Goal: Task Accomplishment & Management: Complete application form

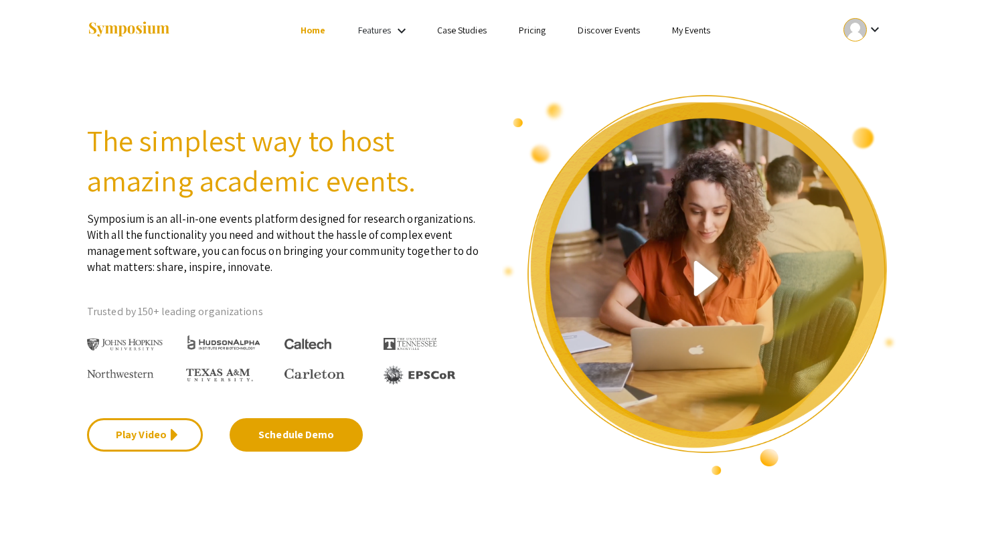
scroll to position [10, 0]
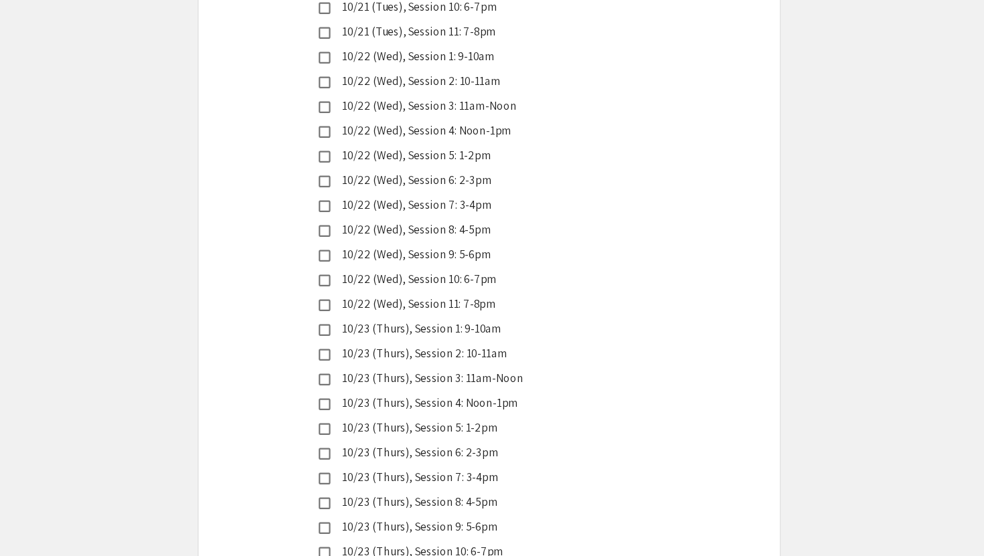
scroll to position [3769, 0]
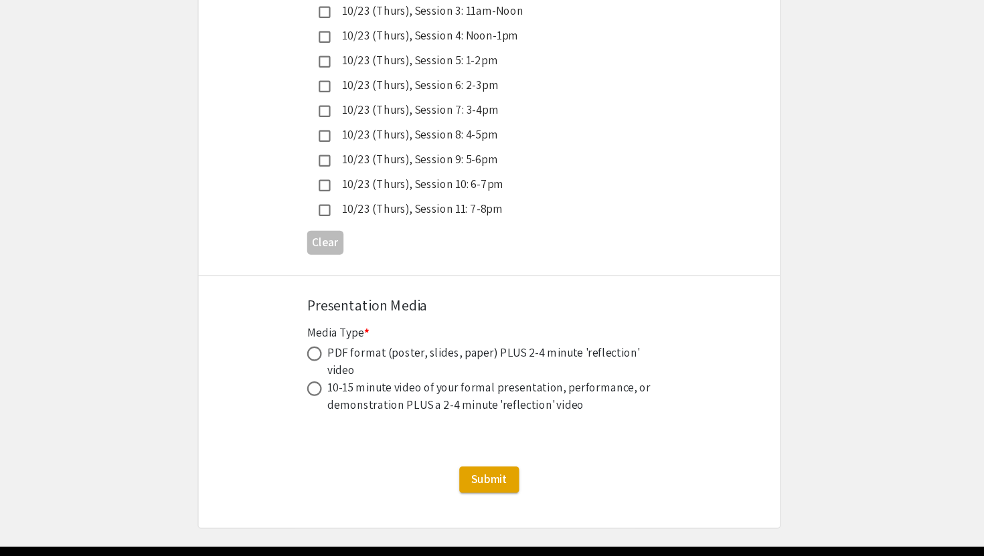
click at [333, 363] on span at bounding box center [331, 369] width 13 height 13
click at [333, 363] on input "radio" at bounding box center [331, 369] width 13 height 13
radio input "true"
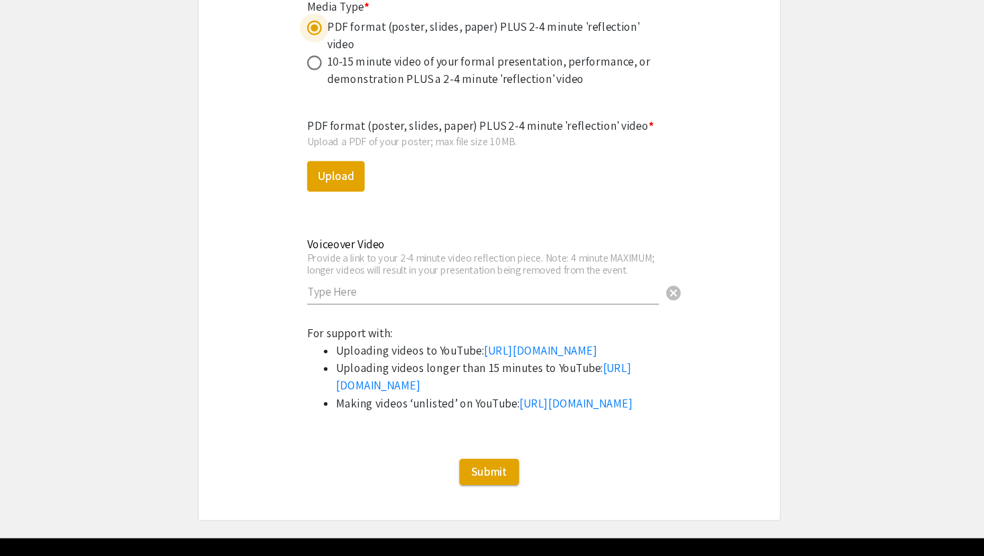
scroll to position [4112, 0]
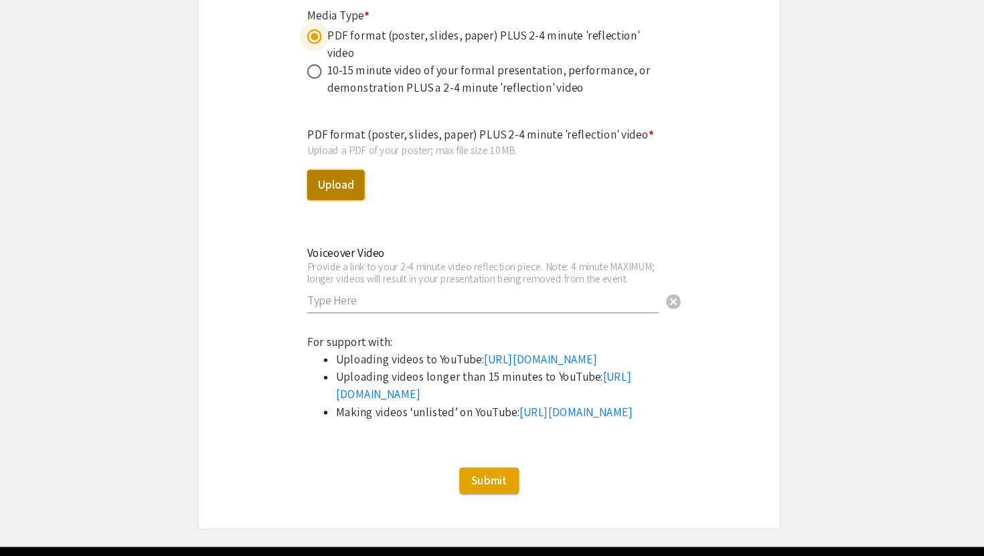
click at [357, 156] on button "Upload" at bounding box center [351, 170] width 53 height 28
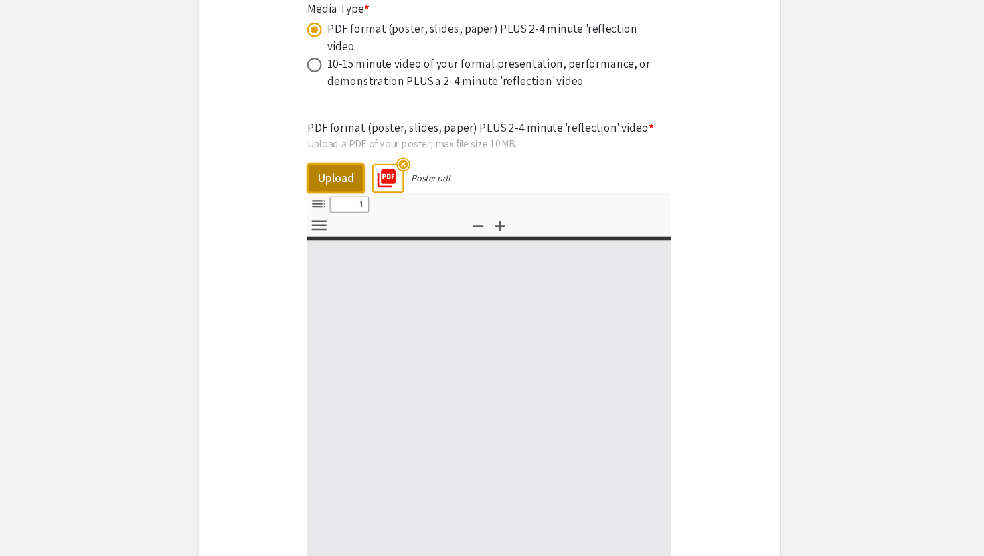
select select "custom"
type input "0"
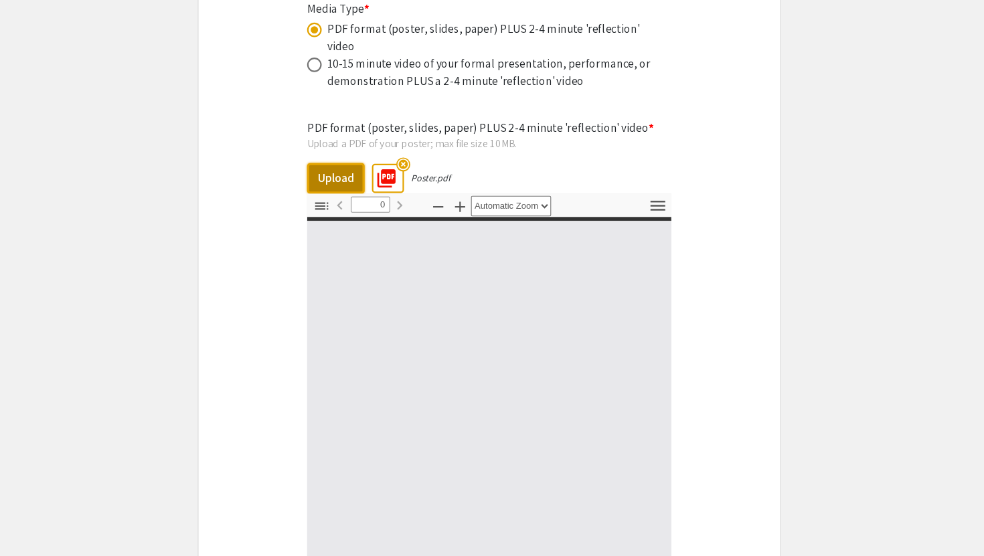
select select "custom"
type input "1"
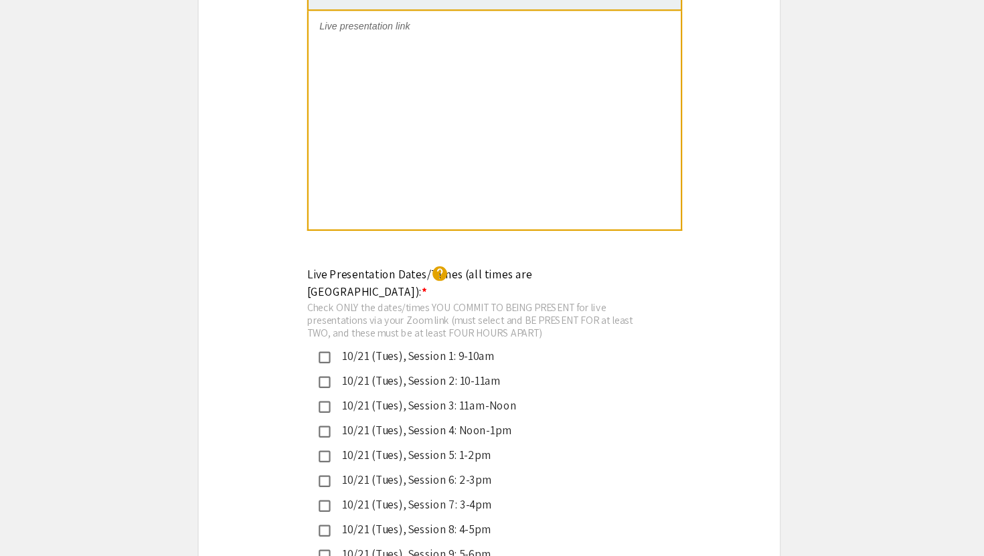
scroll to position [2921, 0]
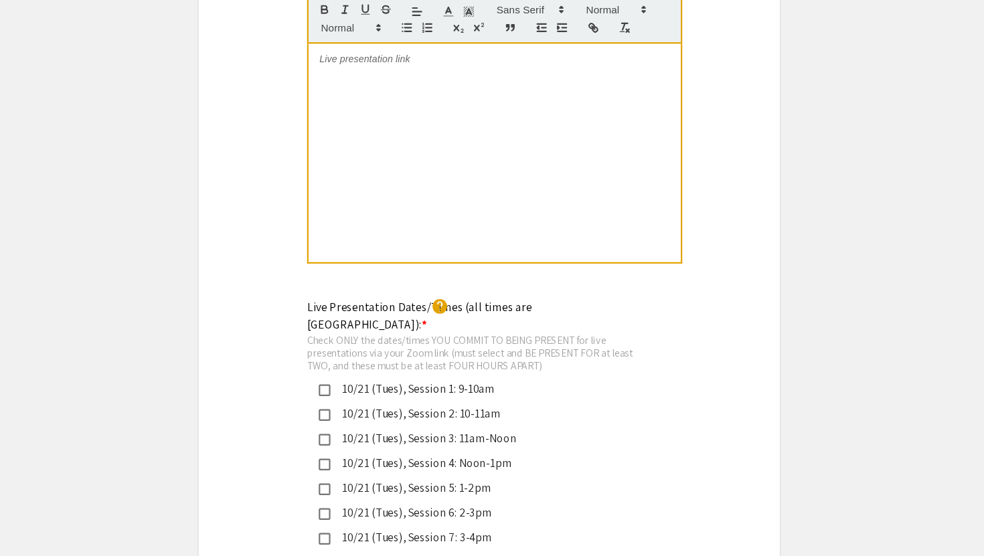
select select "custom"
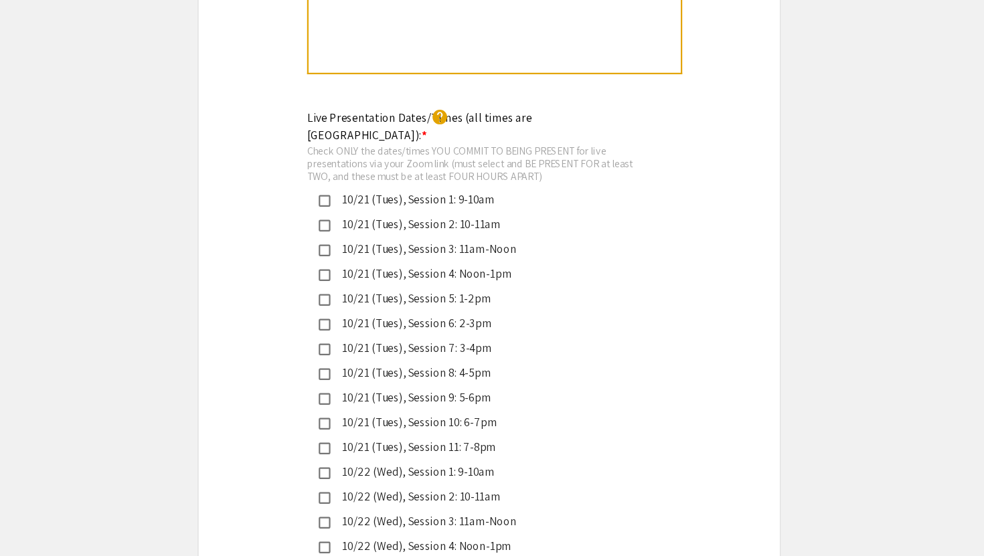
scroll to position [3085, 0]
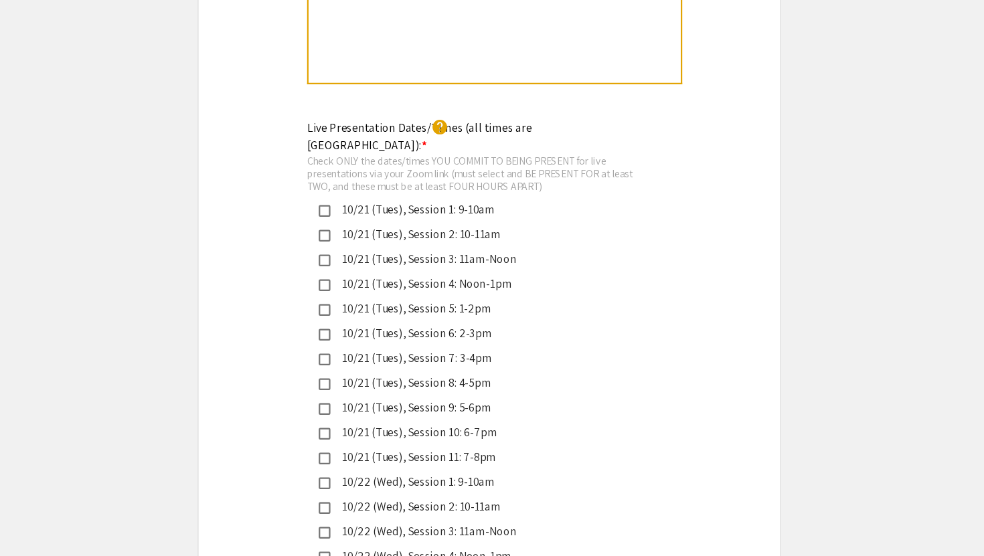
click at [452, 412] on div "10/21 (Tues), Session 11: 7-8pm" at bounding box center [486, 420] width 281 height 16
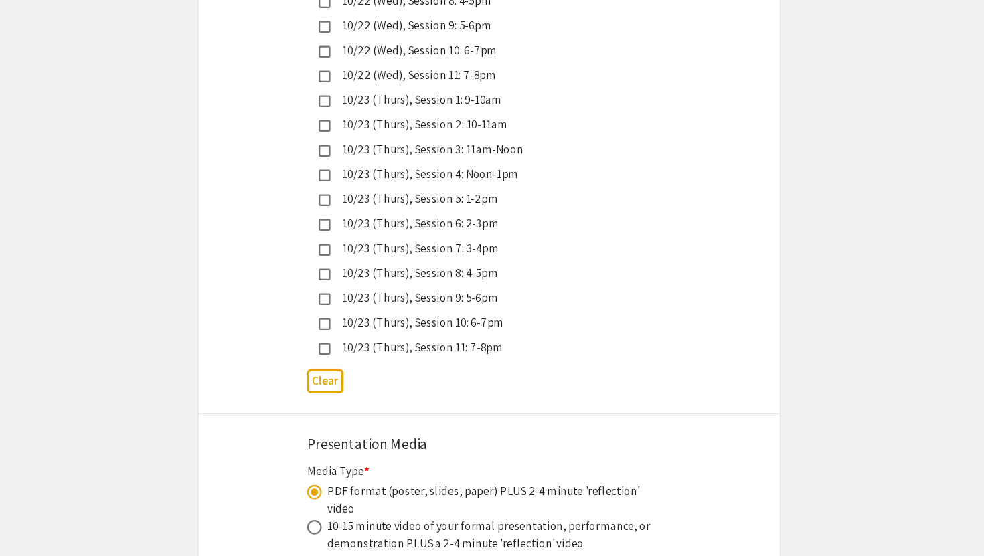
scroll to position [3666, 0]
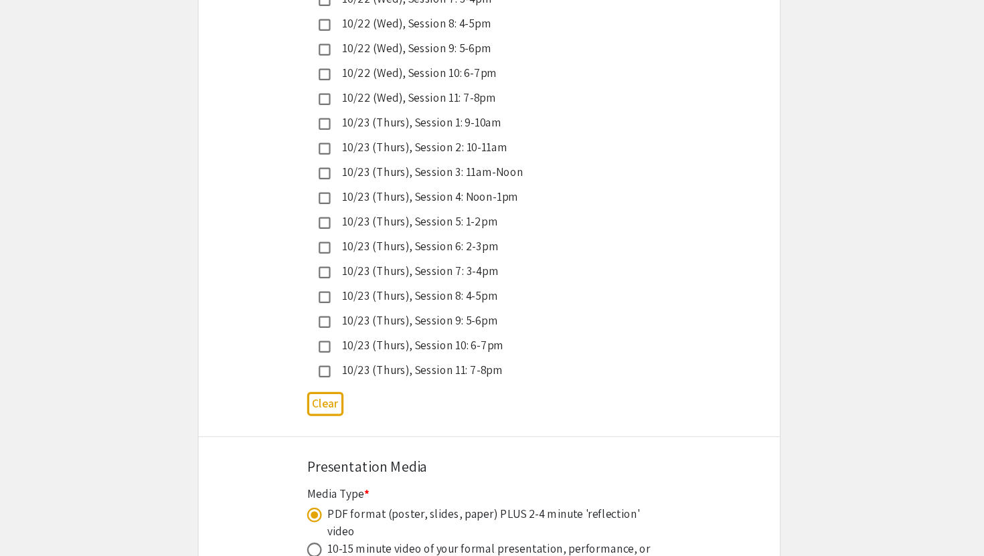
click at [479, 332] on div "10/23 (Thurs), Session 11: 7-8pm" at bounding box center [486, 340] width 281 height 16
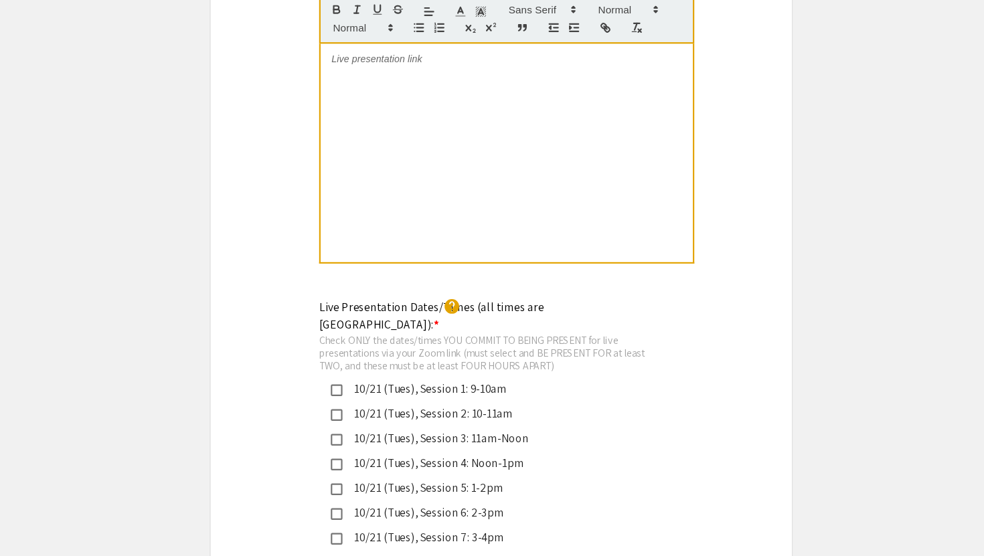
scroll to position [2824, 0]
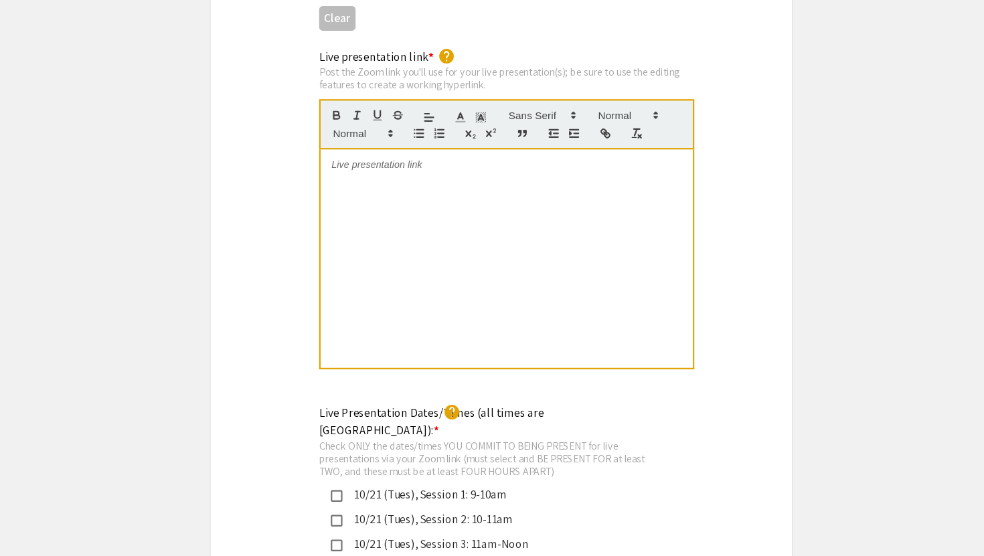
click at [486, 229] on div at bounding box center [497, 237] width 342 height 201
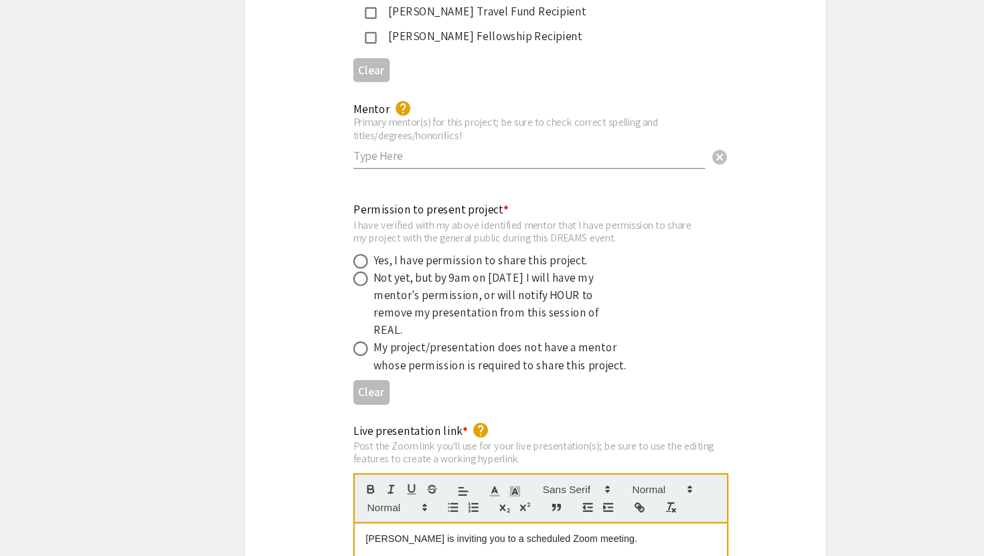
scroll to position [2478, 0]
click at [454, 233] on div "Yes, I have permission to share this project." at bounding box center [441, 241] width 197 height 16
click at [331, 235] on span at bounding box center [331, 241] width 13 height 13
click at [331, 235] on input "radio" at bounding box center [331, 241] width 13 height 13
radio input "true"
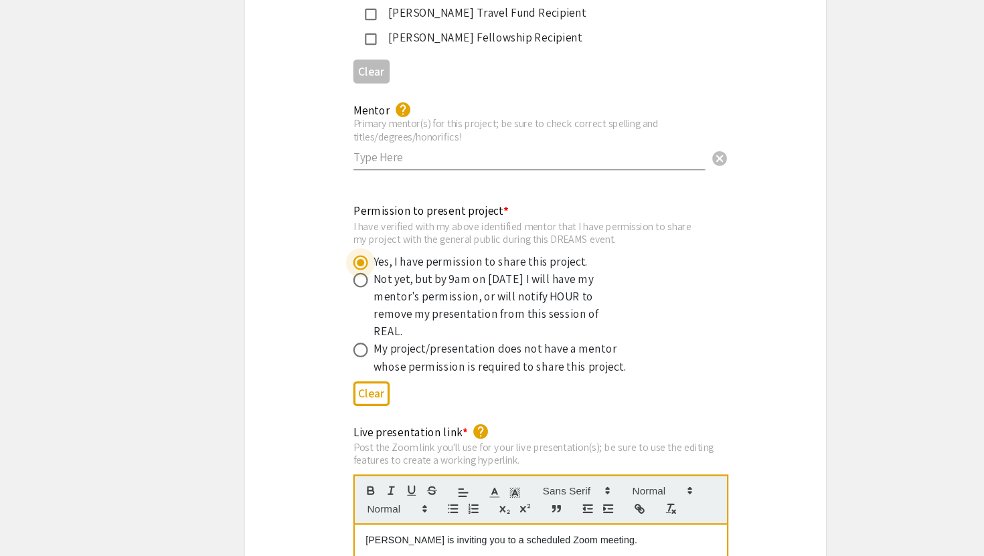
scroll to position [2416, 0]
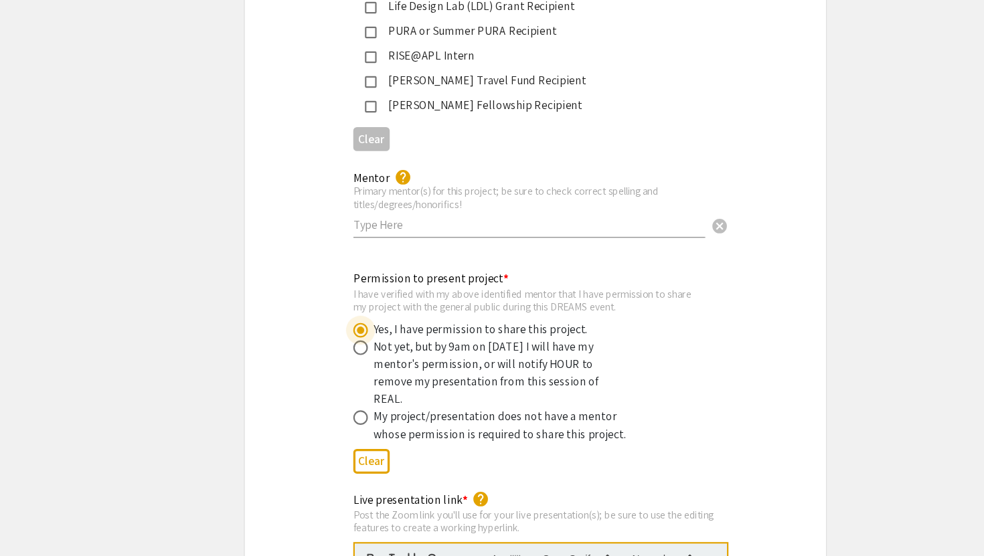
click at [383, 200] on input "text" at bounding box center [486, 207] width 323 height 14
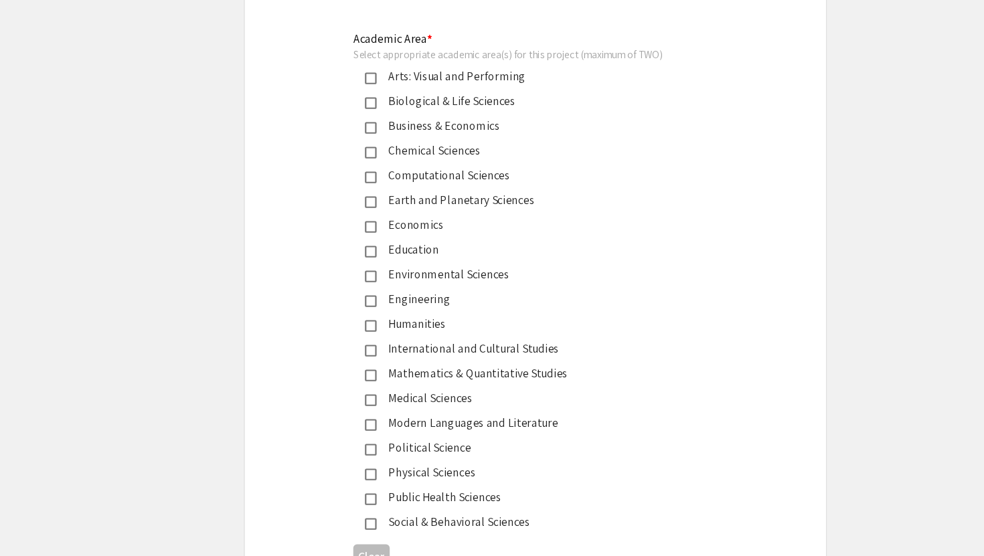
scroll to position [1611, 0]
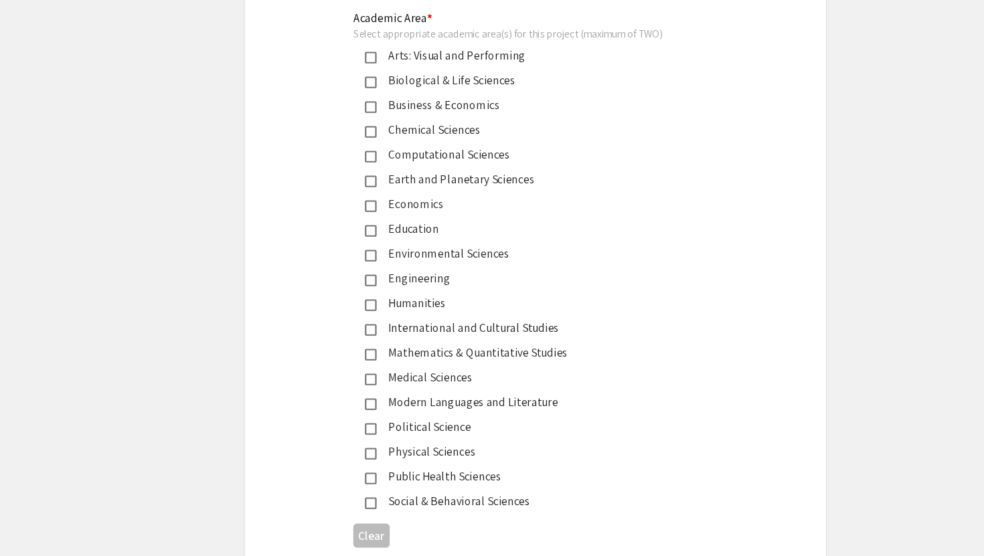
type input "[PERSON_NAME] [PERSON_NAME]"
click at [438, 118] on div "Biological & Life Sciences" at bounding box center [486, 110] width 281 height 16
click at [433, 389] on div "Medical Sciences" at bounding box center [486, 383] width 281 height 16
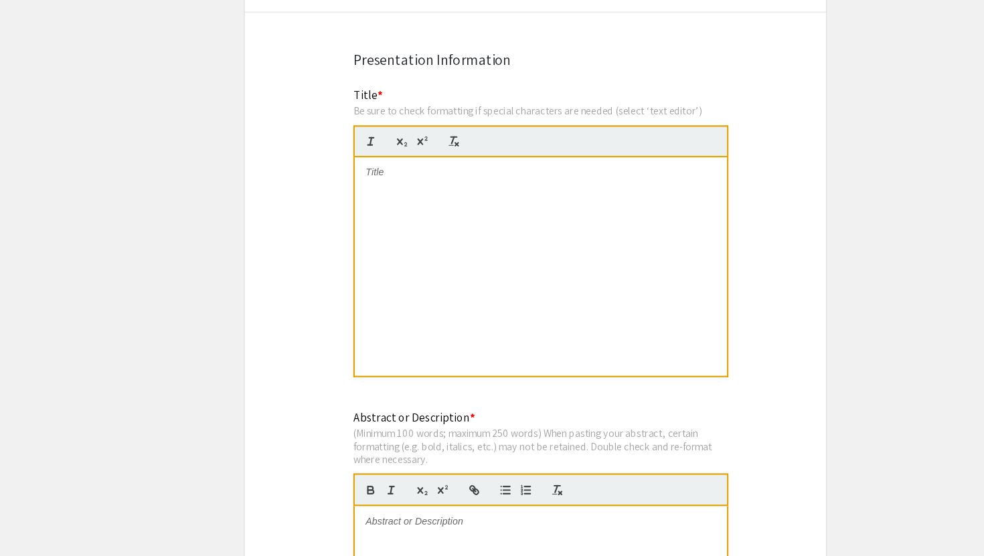
scroll to position [925, 0]
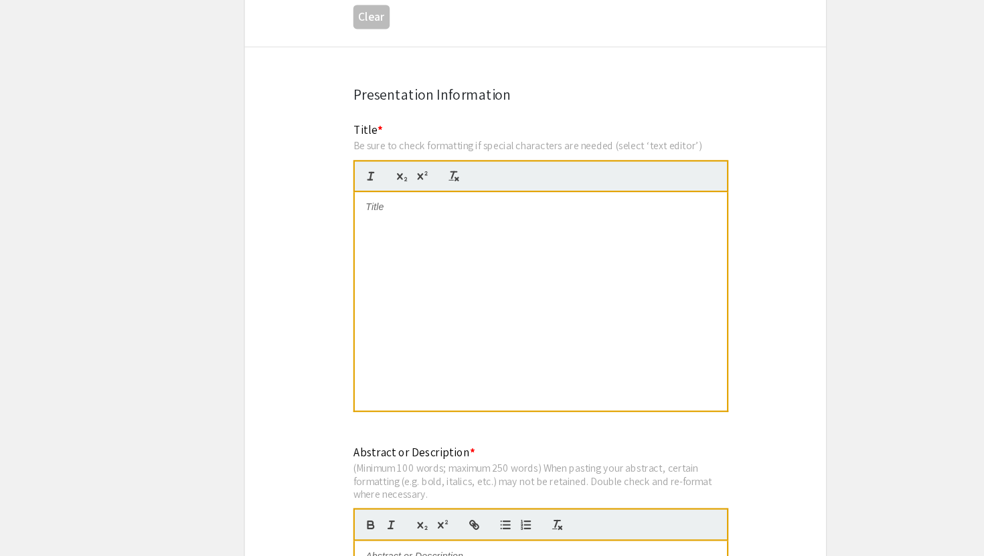
click at [482, 246] on div at bounding box center [497, 277] width 342 height 201
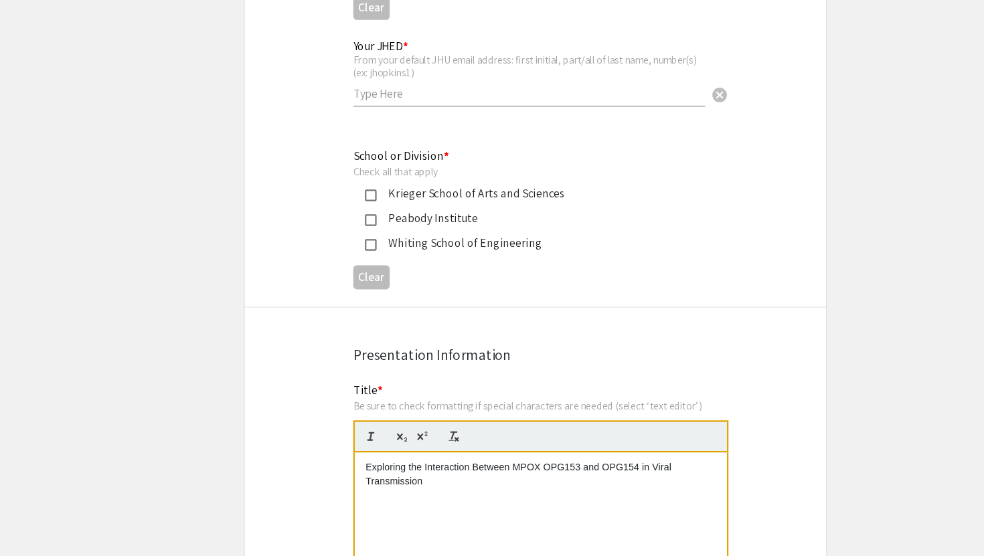
scroll to position [635, 0]
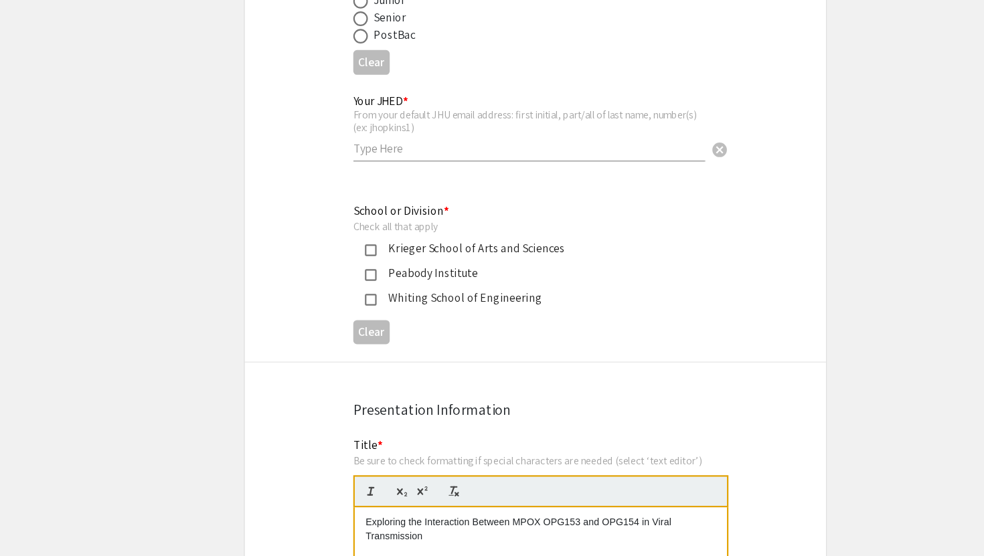
click at [430, 226] on div "Krieger School of Arts and Sciences" at bounding box center [486, 229] width 281 height 16
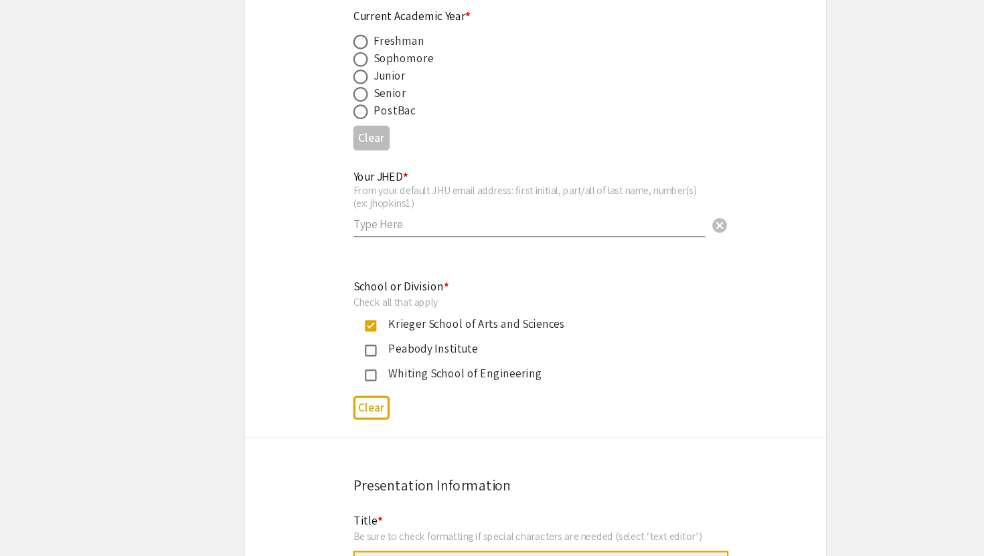
scroll to position [560, 0]
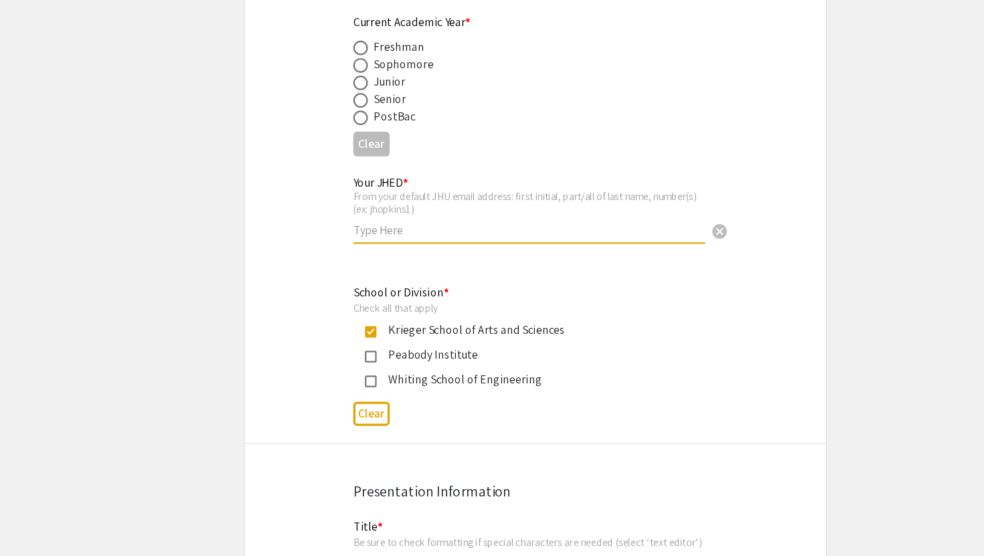
click at [424, 216] on input "text" at bounding box center [486, 212] width 323 height 14
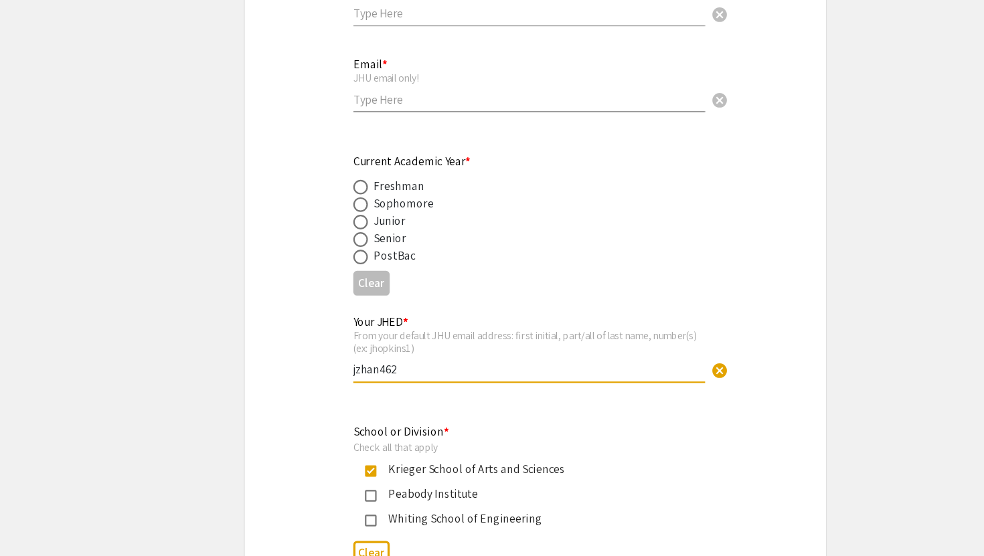
type input "jzhan462"
click at [335, 171] on span at bounding box center [331, 171] width 13 height 13
click at [335, 171] on input "radio" at bounding box center [331, 171] width 13 height 13
radio input "true"
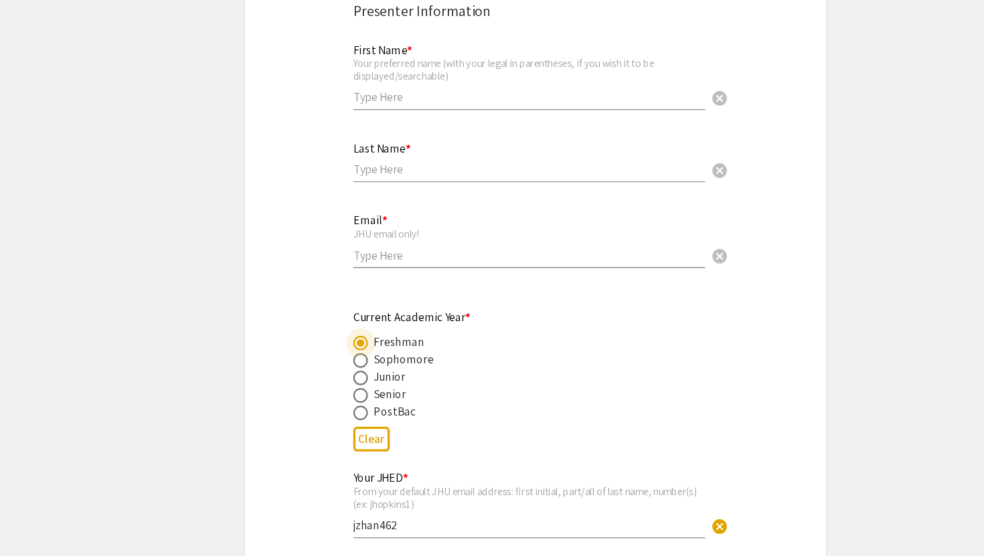
scroll to position [270, 0]
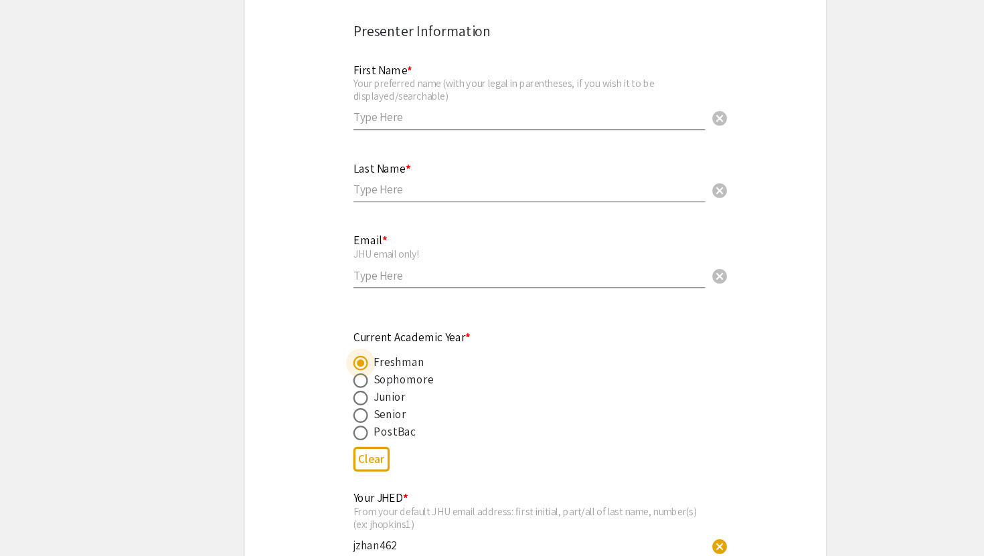
click at [381, 112] on input "text" at bounding box center [486, 108] width 323 height 14
type input "Jayden"
type input "[PERSON_NAME]"
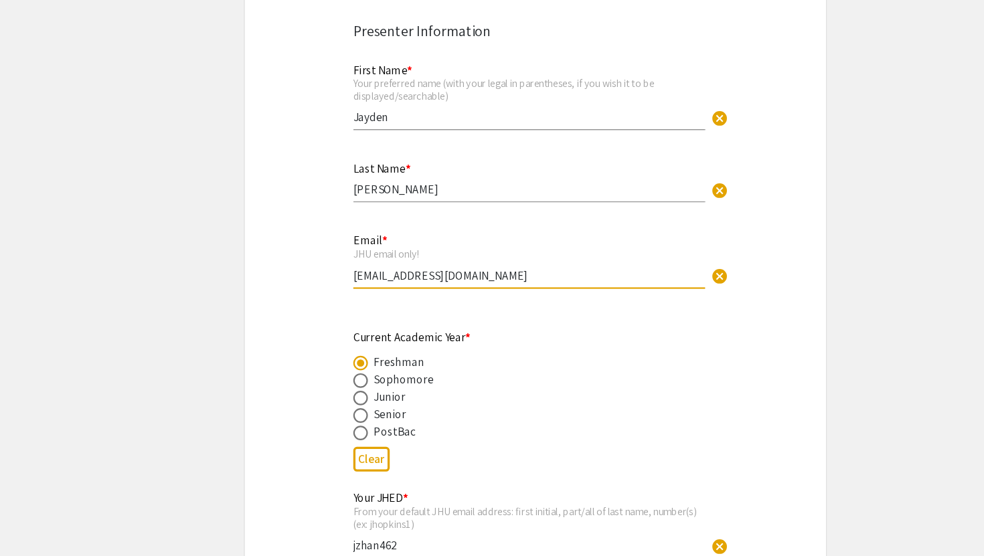
type input "[EMAIL_ADDRESS][DOMAIN_NAME]"
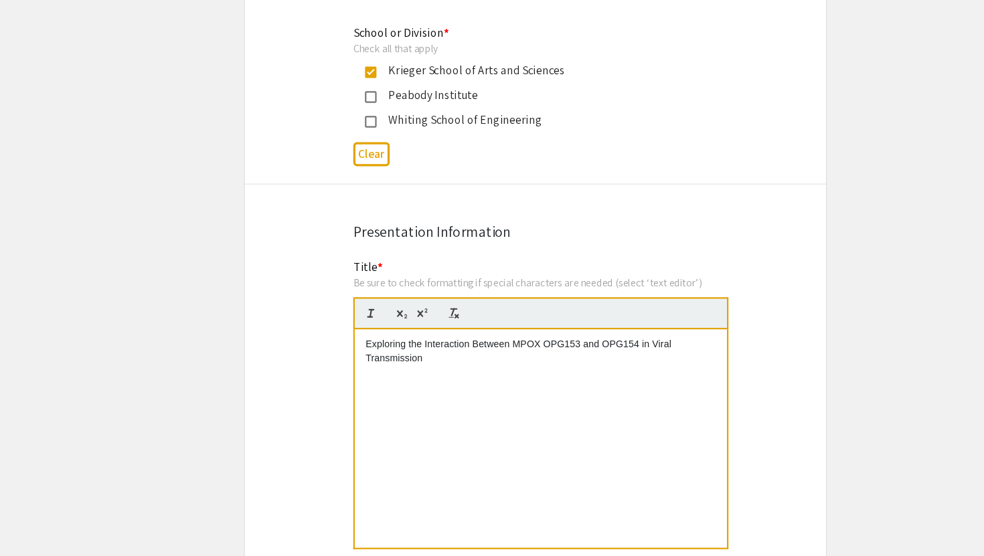
scroll to position [1215, 0]
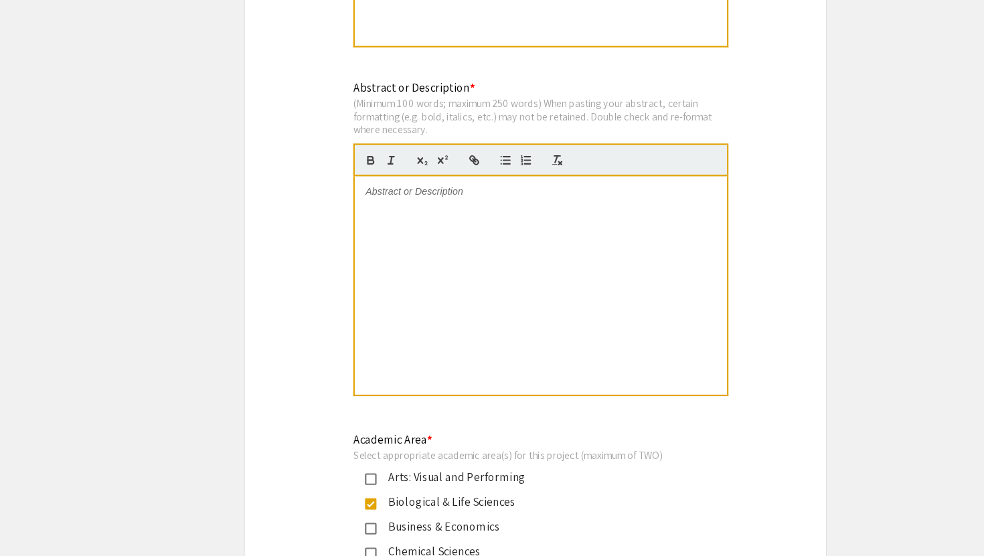
click at [569, 263] on div at bounding box center [497, 307] width 342 height 201
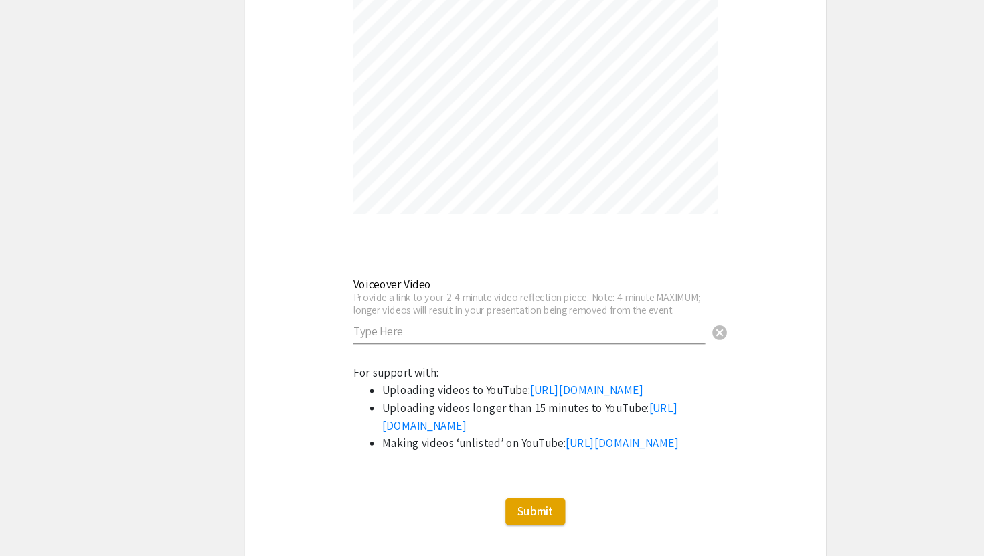
scroll to position [4389, 0]
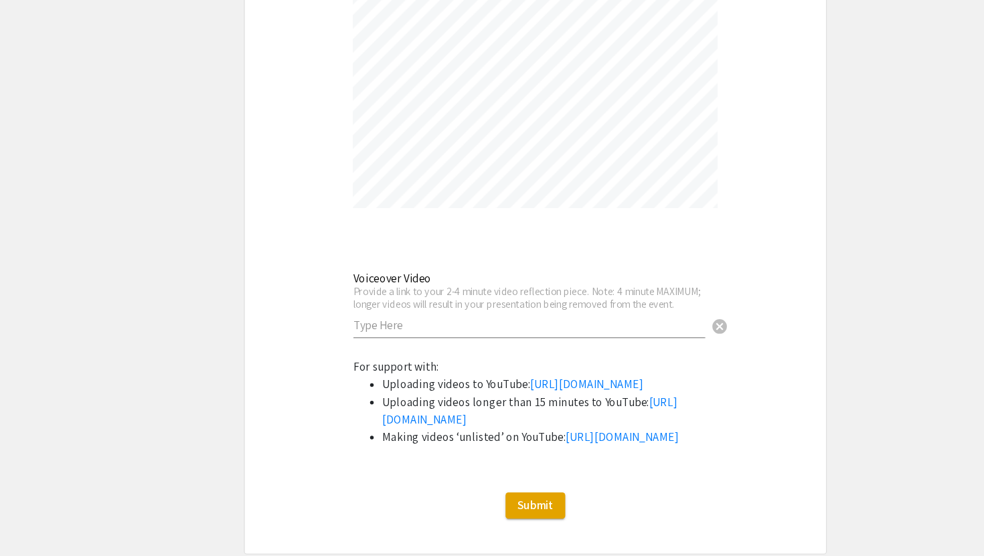
click at [589, 337] on input "text" at bounding box center [486, 344] width 323 height 14
